Goal: Information Seeking & Learning: Check status

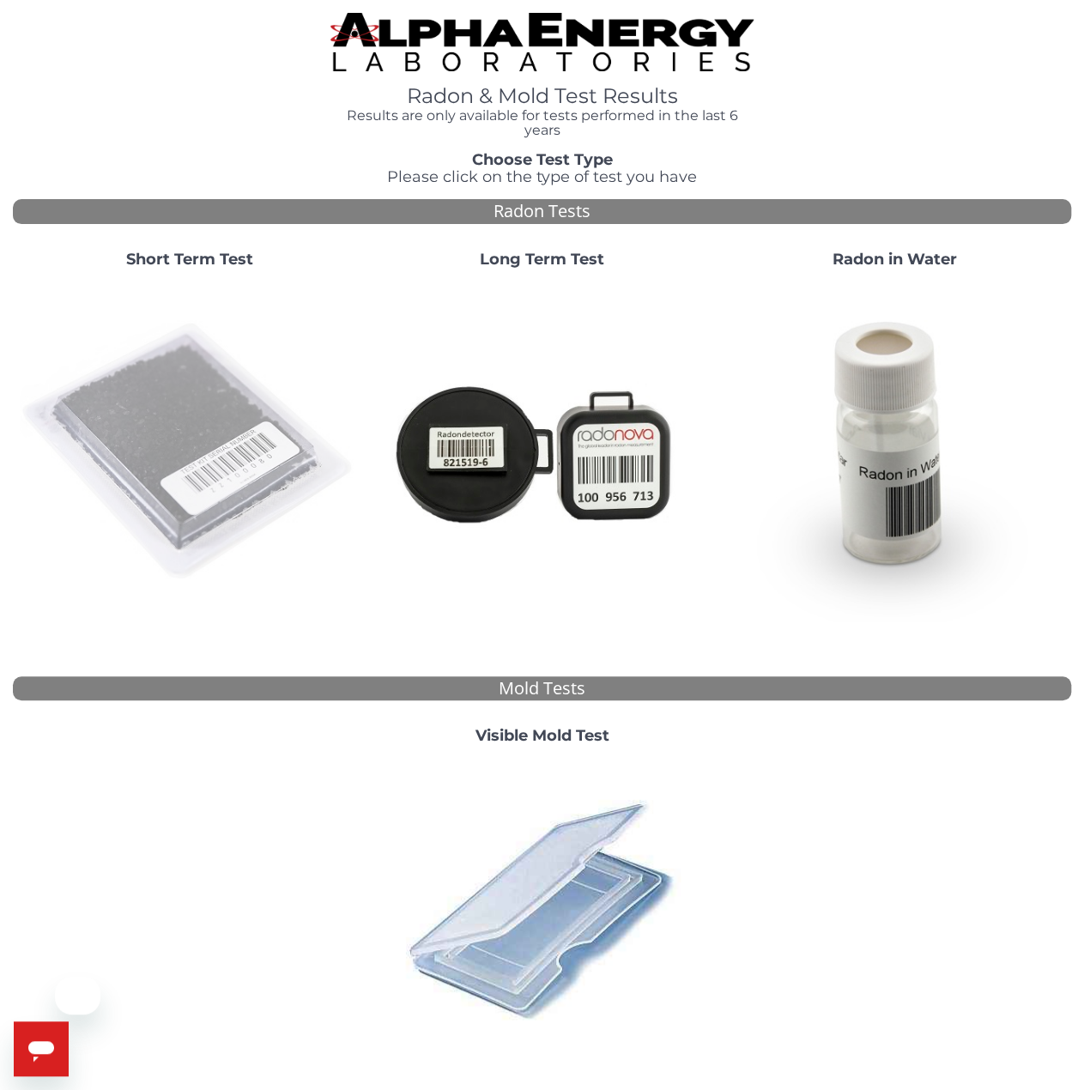
click at [207, 297] on img at bounding box center [189, 451] width 339 height 339
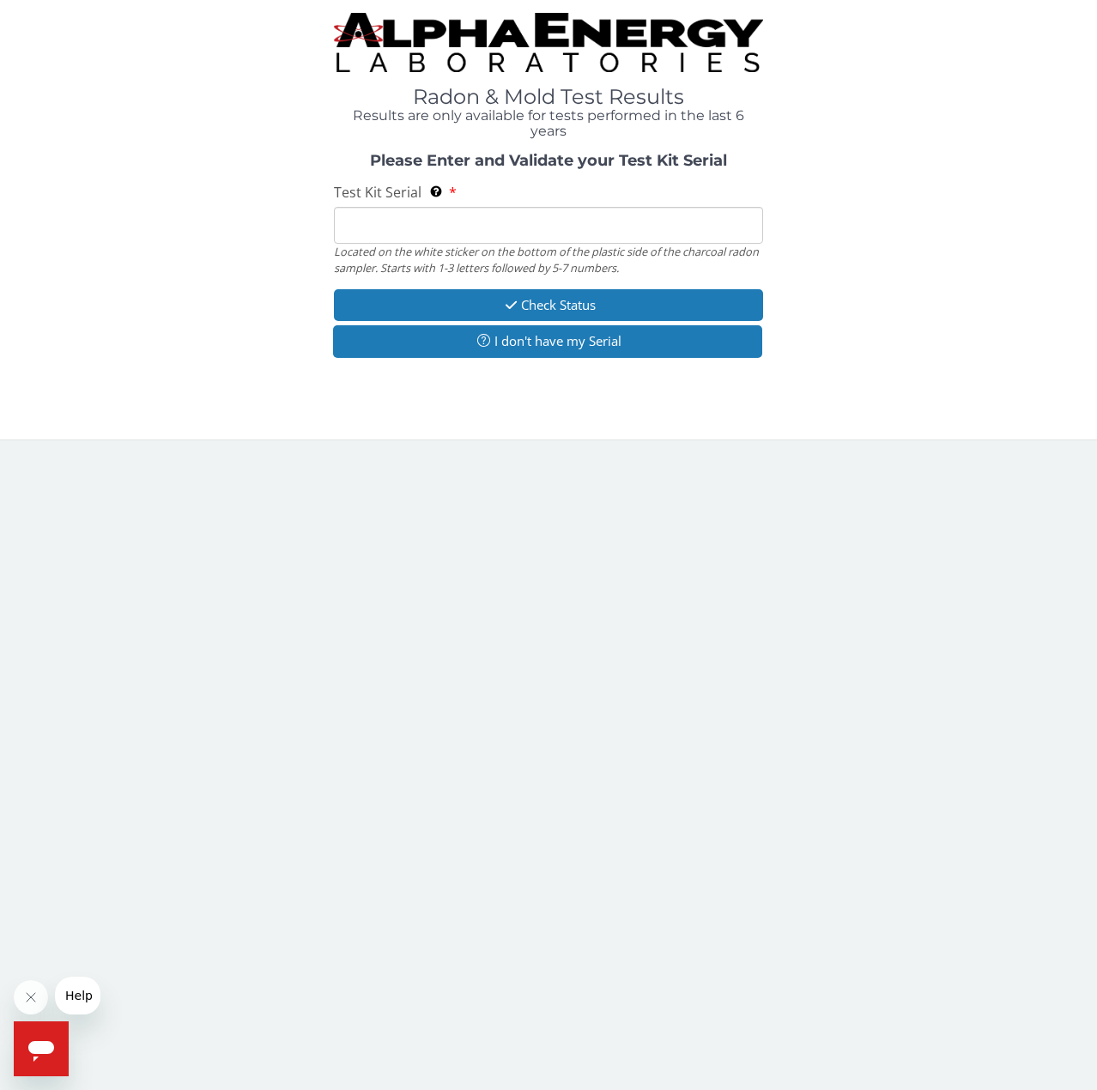
click at [501, 226] on input "Test Kit Serial Located on the white sticker on the bottom of the plastic side …" at bounding box center [548, 225] width 428 height 37
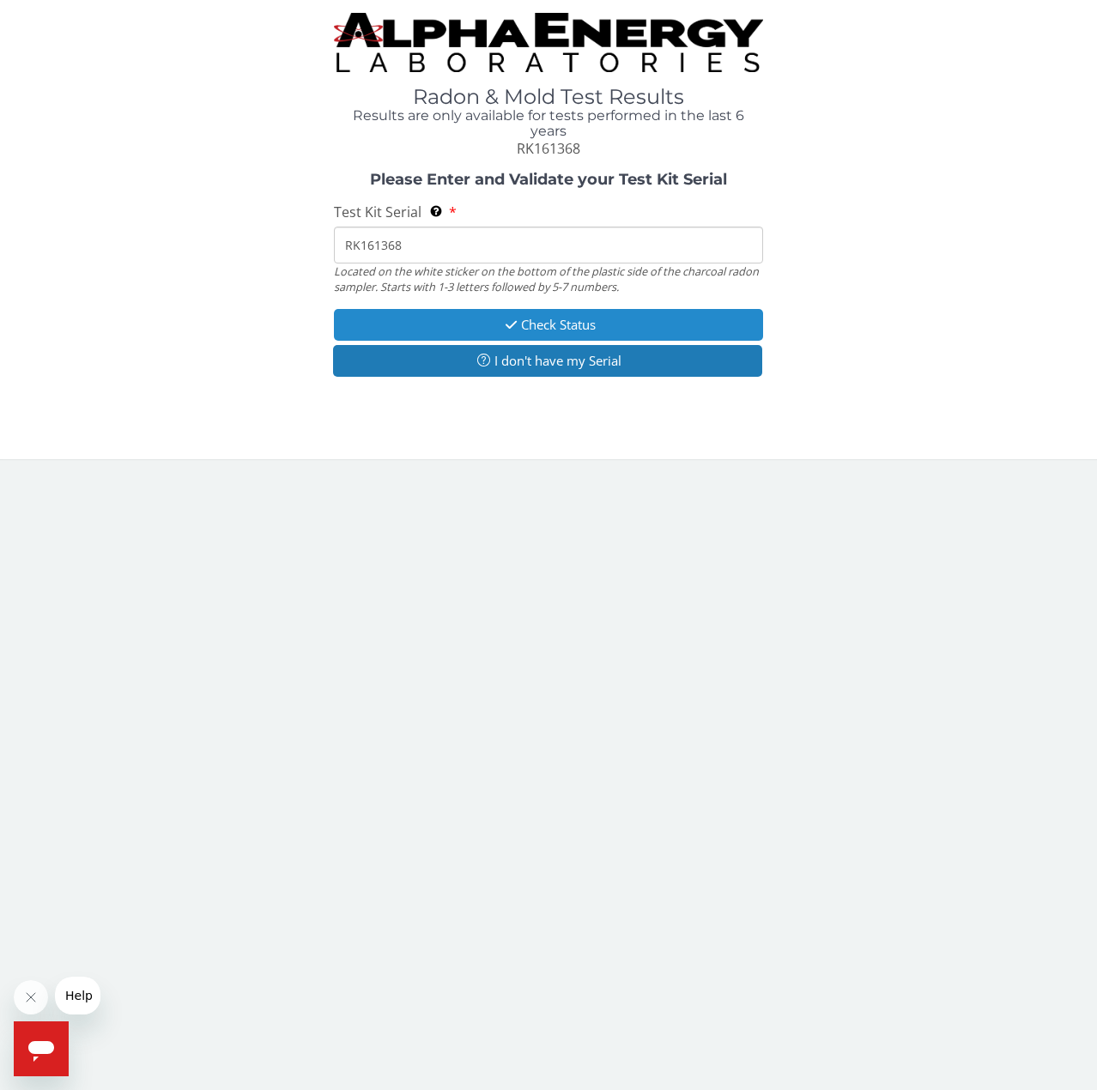
type input "RK161368"
click at [523, 331] on button "Check Status" at bounding box center [548, 325] width 428 height 32
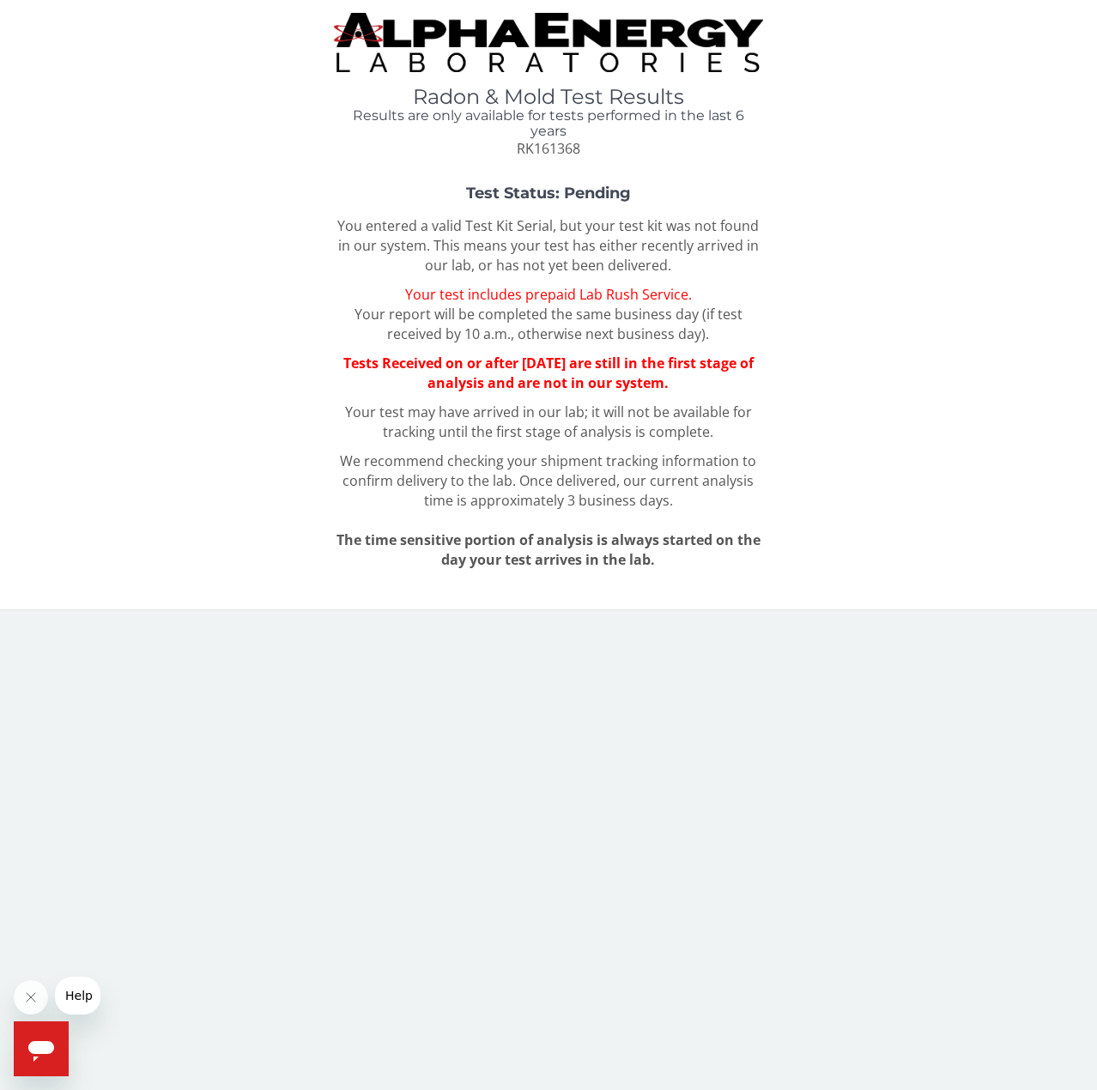
click at [537, 151] on span "RK161368" at bounding box center [549, 148] width 64 height 19
copy span "RK161368"
